Goal: Task Accomplishment & Management: Use online tool/utility

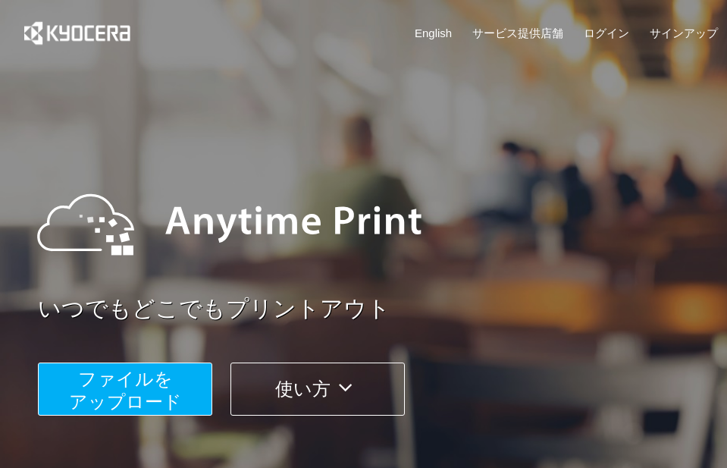
click at [166, 384] on span "ファイルを ​​アップロード" at bounding box center [125, 390] width 113 height 43
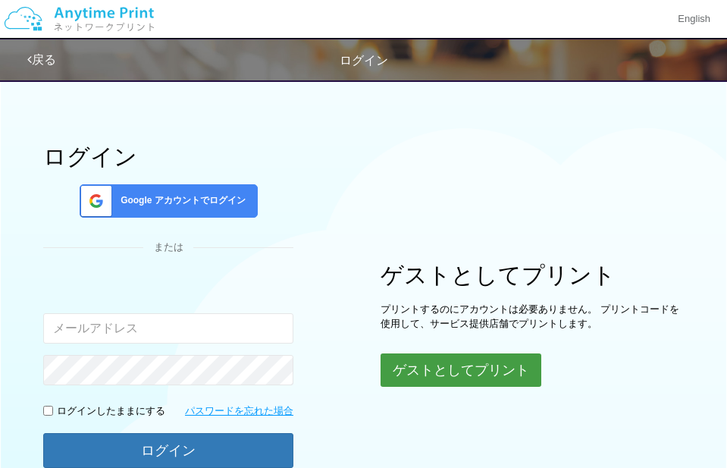
click at [411, 364] on button "ゲストとしてプリント" at bounding box center [461, 369] width 161 height 33
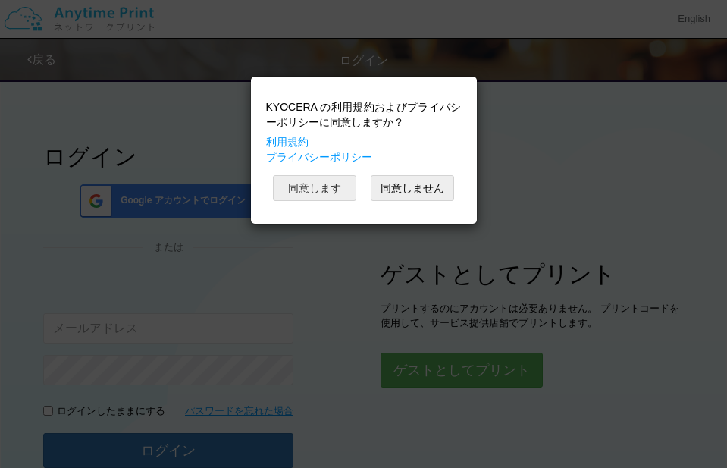
click at [340, 188] on button "同意します" at bounding box center [314, 188] width 83 height 26
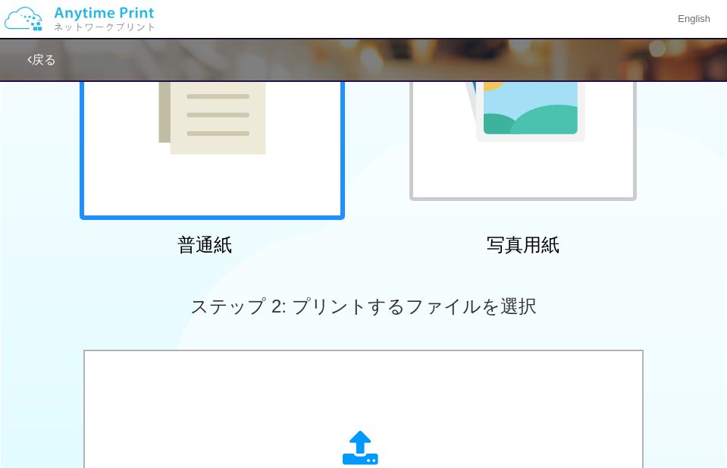
scroll to position [228, 0]
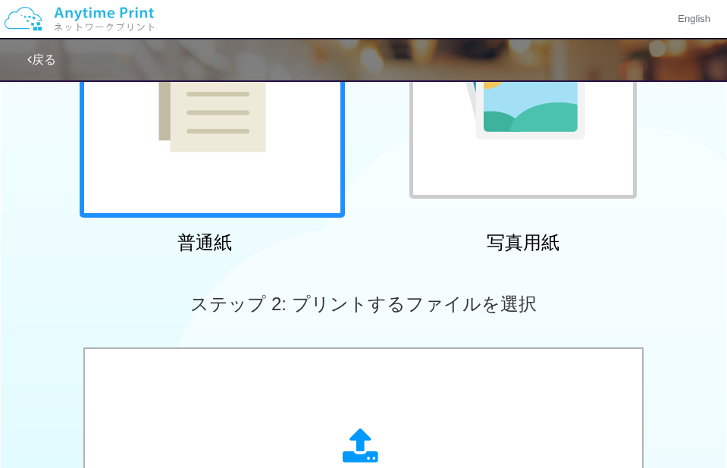
click at [281, 161] on div at bounding box center [212, 84] width 265 height 265
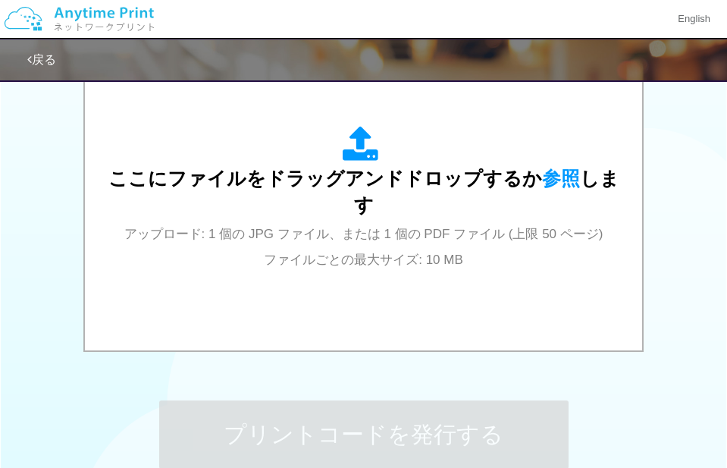
scroll to position [541, 0]
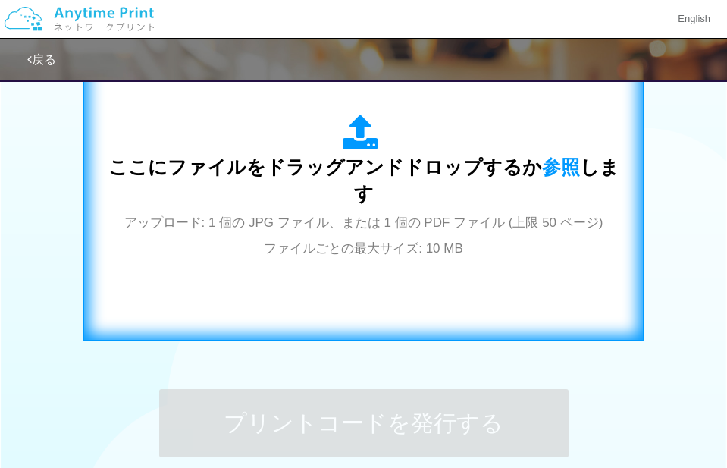
click at [347, 177] on span "ここにファイルをドラッグアンドドロップするか 参照 します" at bounding box center [363, 180] width 511 height 49
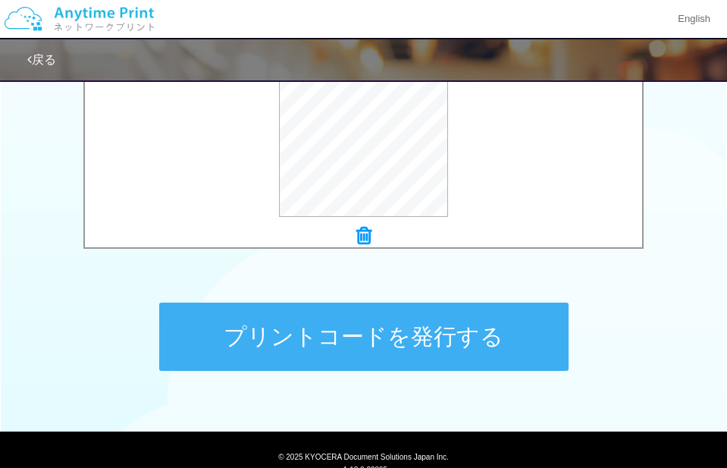
scroll to position [685, 0]
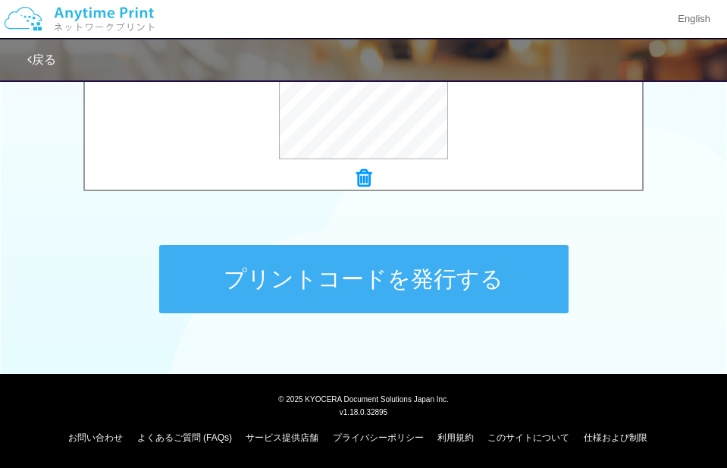
click at [435, 281] on button "プリントコードを発行する" at bounding box center [363, 279] width 409 height 68
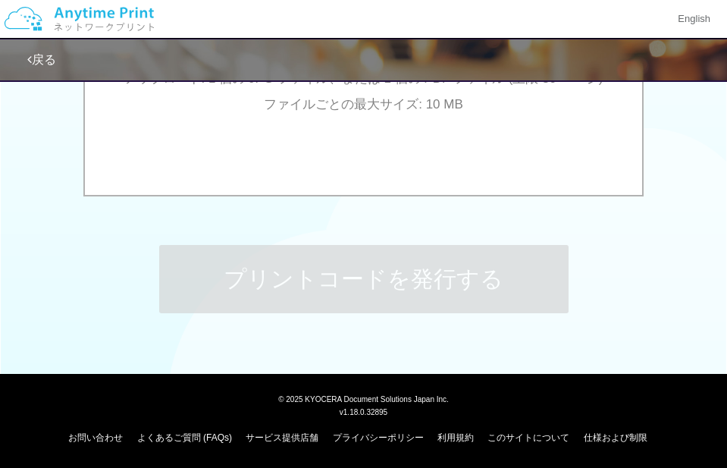
scroll to position [0, 0]
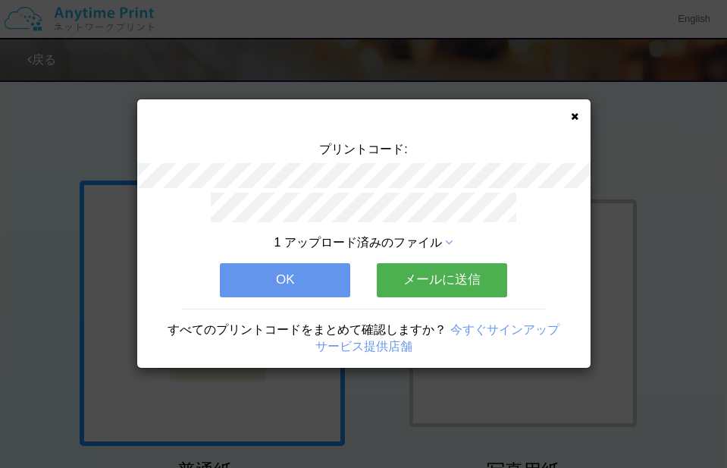
click at [572, 115] on icon at bounding box center [575, 116] width 8 height 10
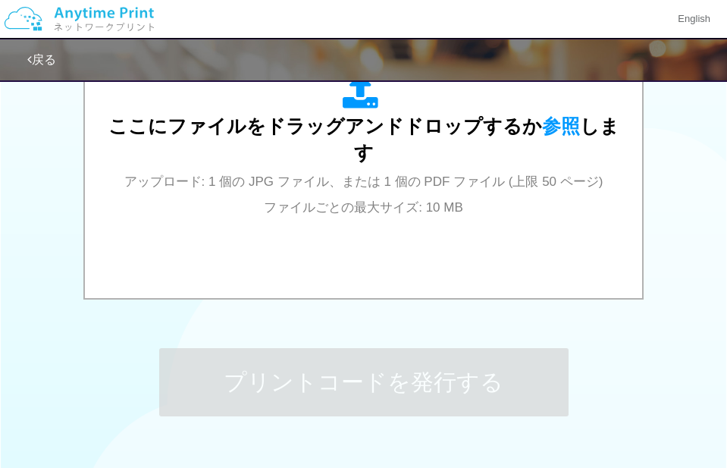
scroll to position [581, 0]
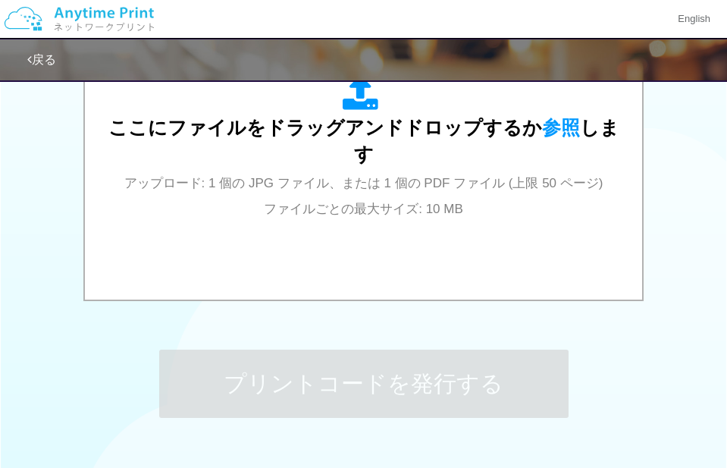
click at [346, 220] on div "ここにファイルをドラッグアンドドロップするか 参照 します アップロード: 1 個の JPG ファイル、または 1 個の PDF ファイル (上限 50 ペー…" at bounding box center [363, 147] width 527 height 273
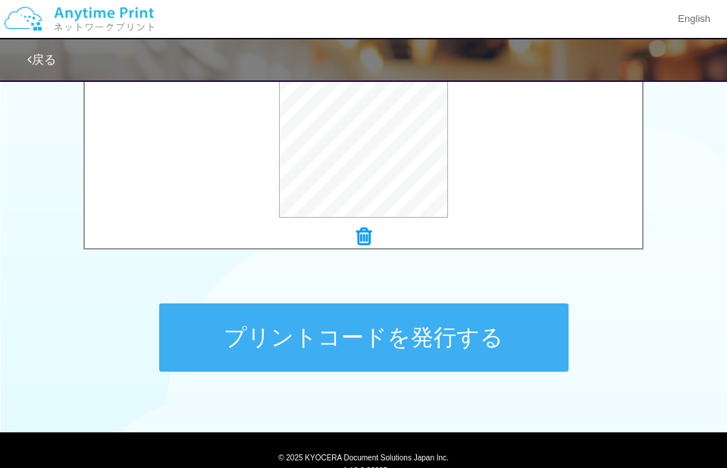
scroll to position [642, 0]
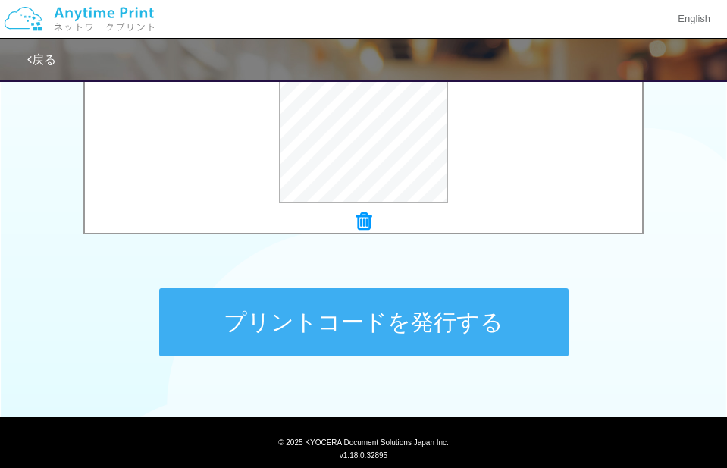
click at [383, 318] on button "プリントコードを発行する" at bounding box center [363, 322] width 409 height 68
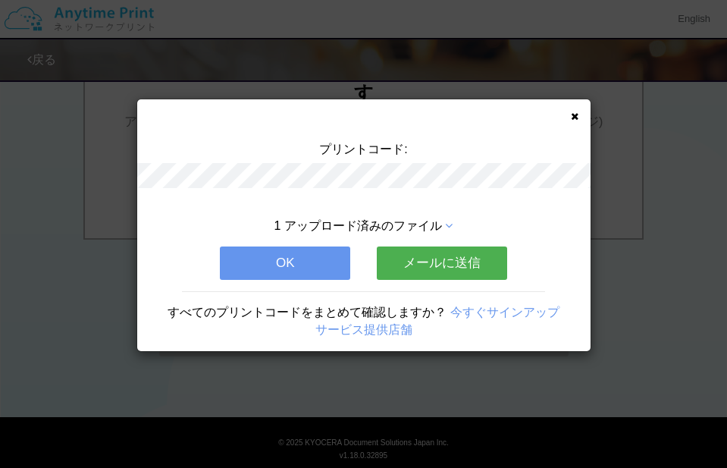
scroll to position [0, 0]
